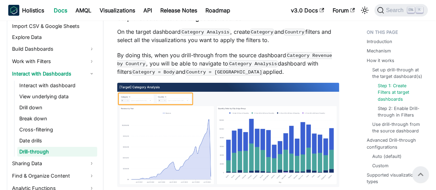
scroll to position [1000, 0]
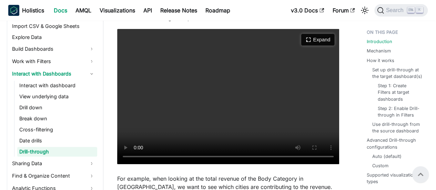
click at [310, 43] on icon "Expand video" at bounding box center [309, 40] width 6 height 6
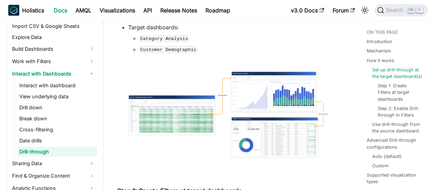
scroll to position [896, 0]
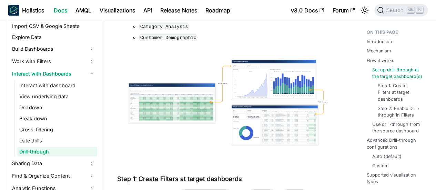
click at [270, 88] on img at bounding box center [228, 102] width 222 height 108
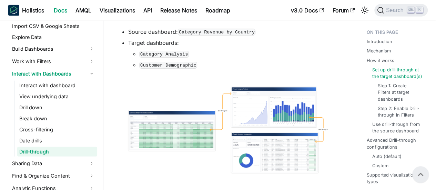
scroll to position [827, 0]
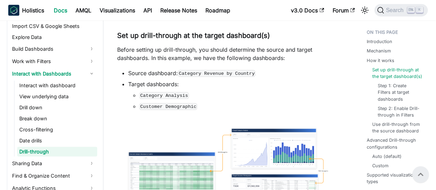
click at [199, 148] on img at bounding box center [228, 171] width 222 height 108
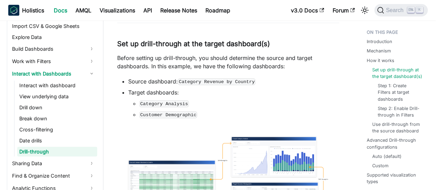
scroll to position [896, 0]
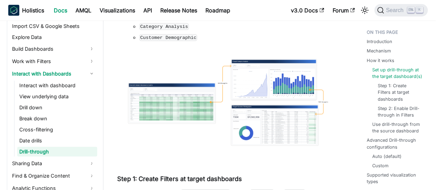
click at [267, 104] on img at bounding box center [228, 102] width 222 height 108
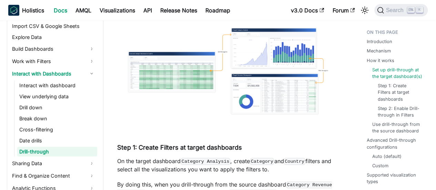
scroll to position [931, 0]
